Goal: Find specific page/section

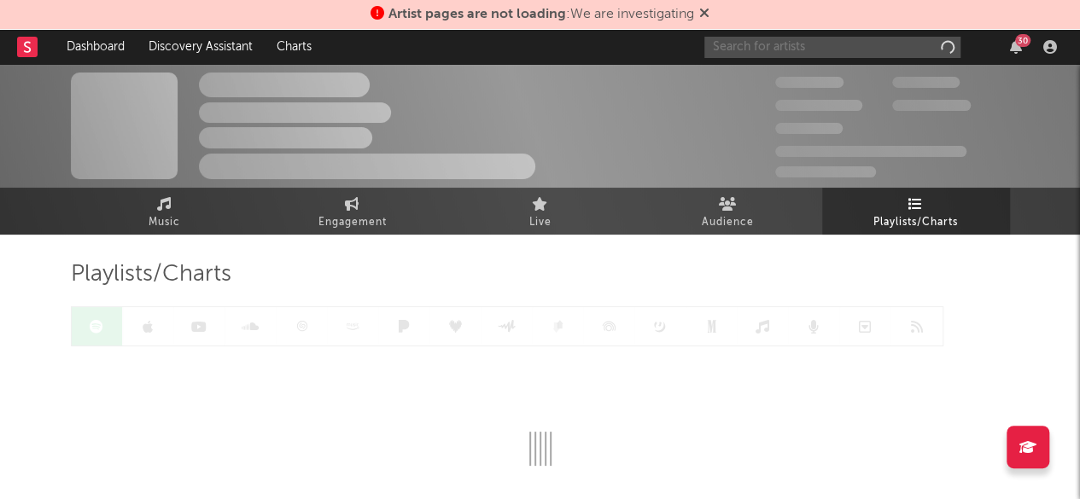
click at [879, 54] on input "text" at bounding box center [832, 47] width 256 height 21
type input "mc ig"
click at [886, 53] on input "text" at bounding box center [832, 47] width 256 height 21
type input "mc ig"
